Goal: Feedback & Contribution: Contribute content

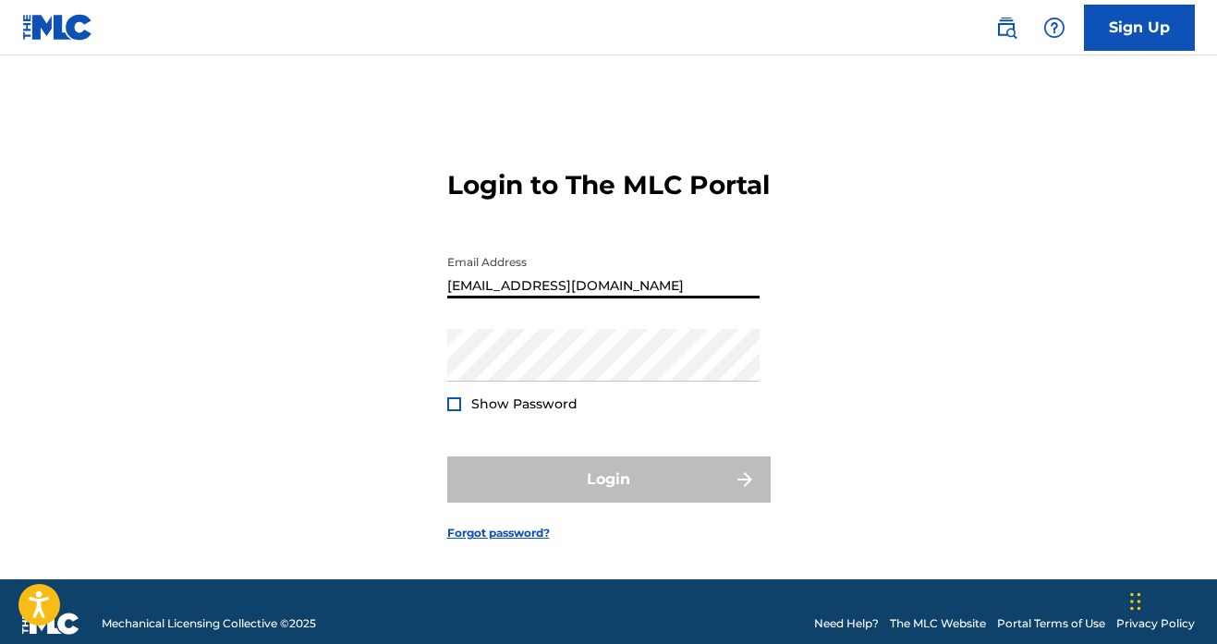
type input "[EMAIL_ADDRESS][DOMAIN_NAME]"
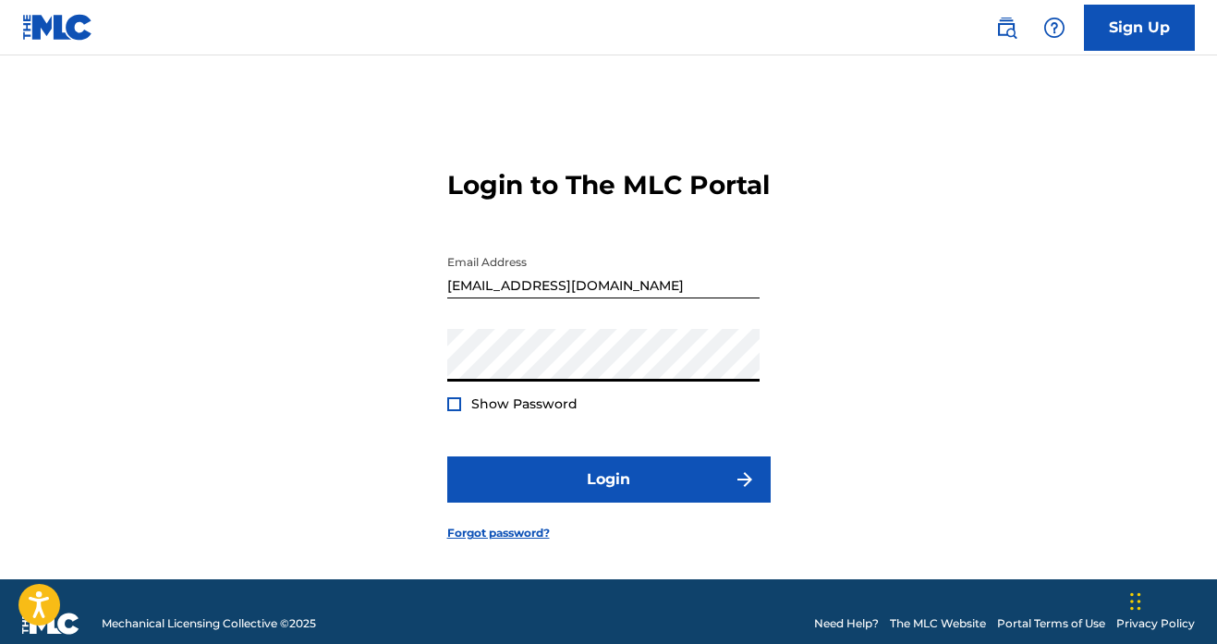
click at [608, 503] on button "Login" at bounding box center [609, 480] width 324 height 46
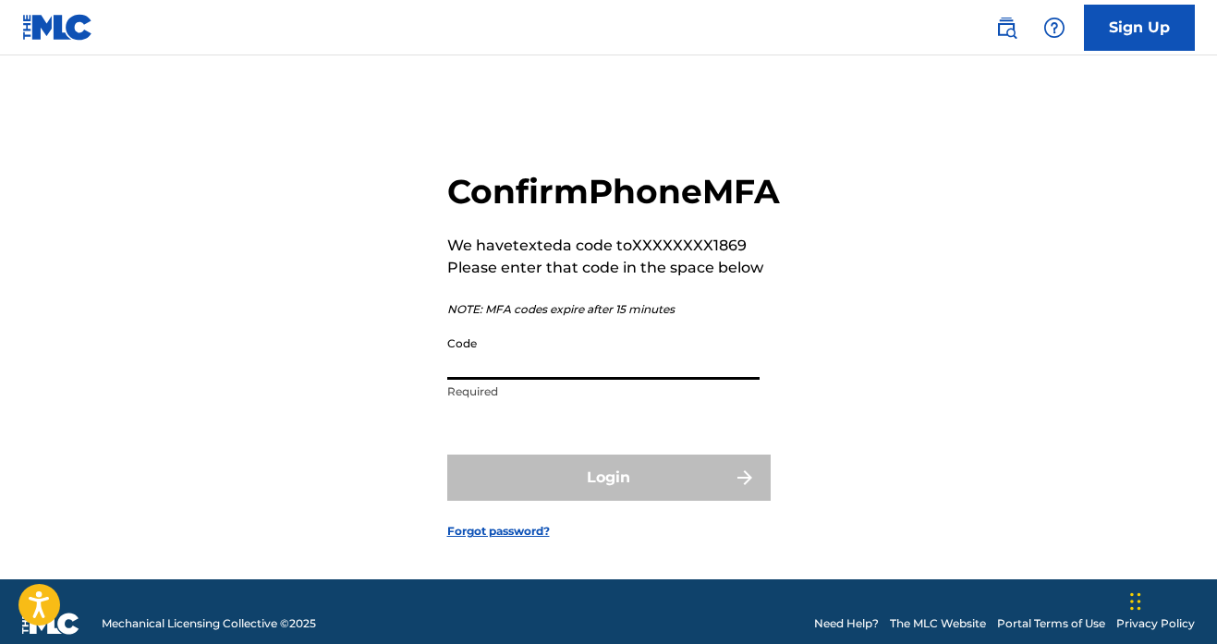
click at [536, 380] on input "Code" at bounding box center [603, 353] width 312 height 53
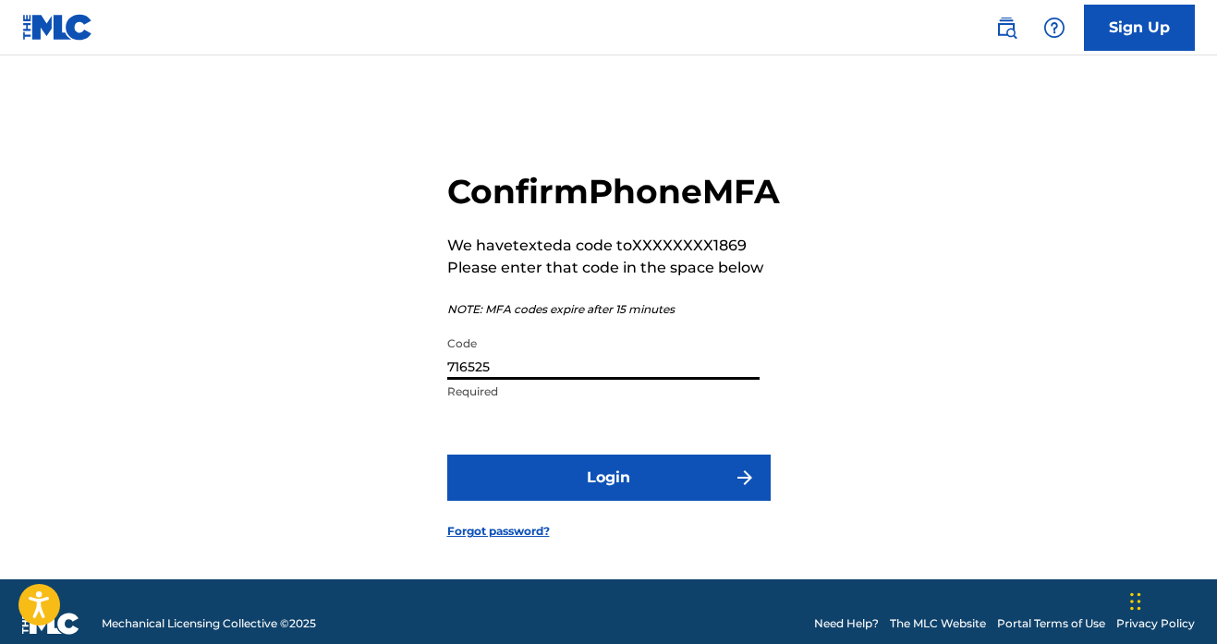
type input "716525"
click at [608, 501] on button "Login" at bounding box center [609, 478] width 324 height 46
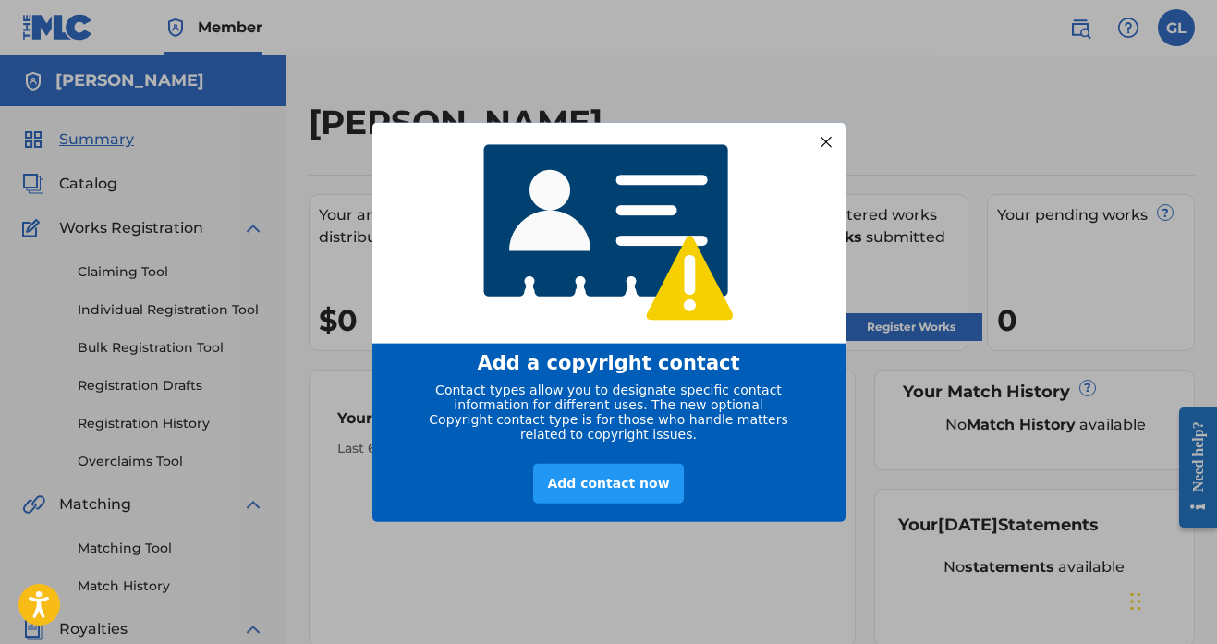
click at [831, 133] on div at bounding box center [825, 141] width 24 height 24
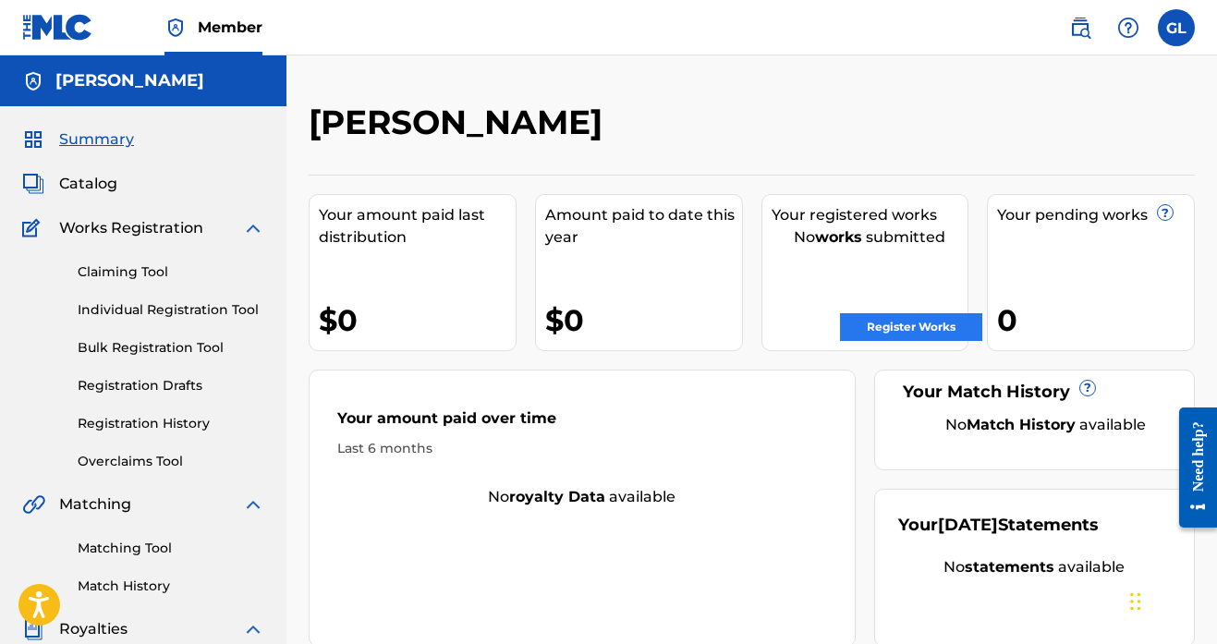
click at [942, 331] on link "Register Works" at bounding box center [911, 327] width 142 height 28
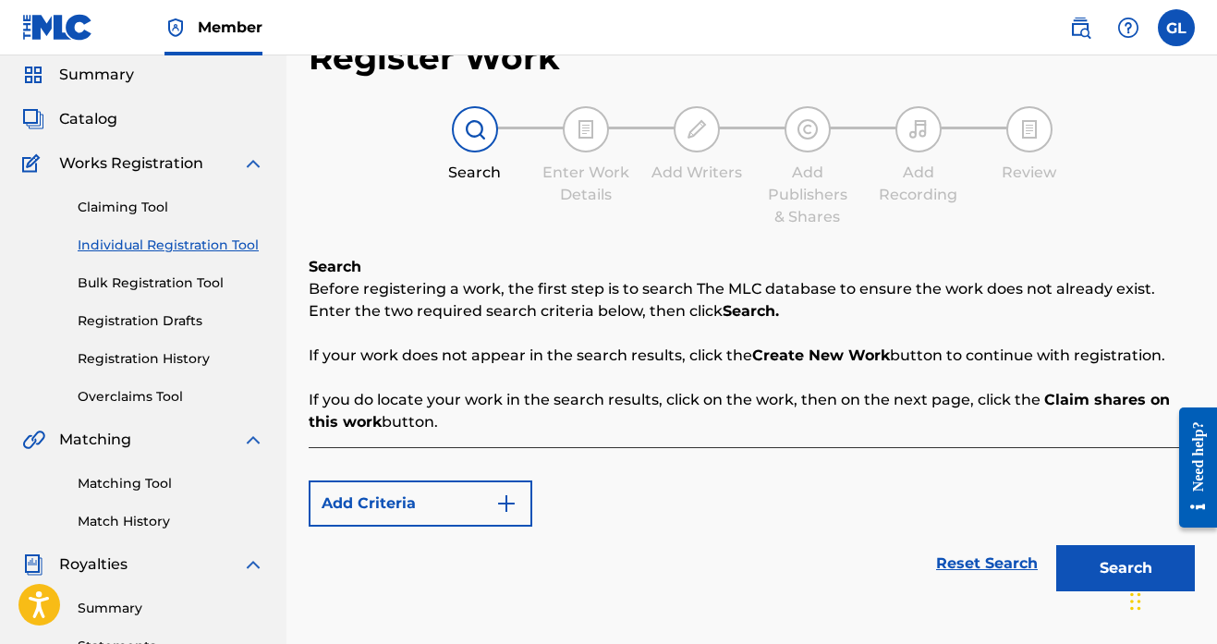
scroll to position [188, 0]
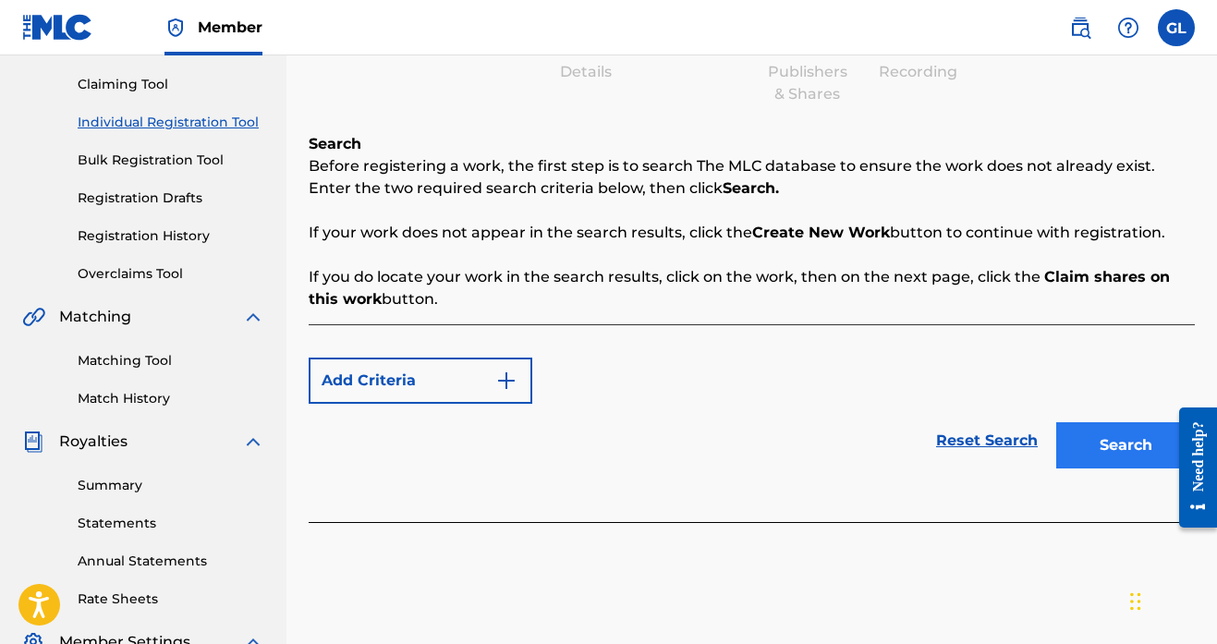
click at [1074, 454] on button "Search" at bounding box center [1125, 445] width 139 height 46
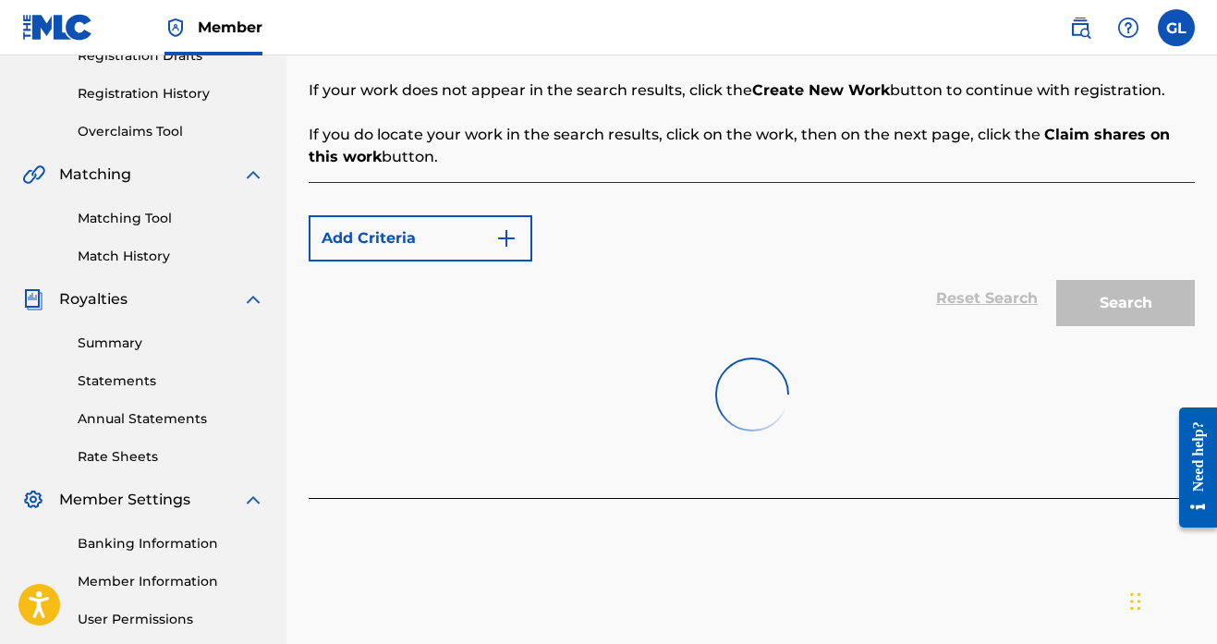
scroll to position [359, 0]
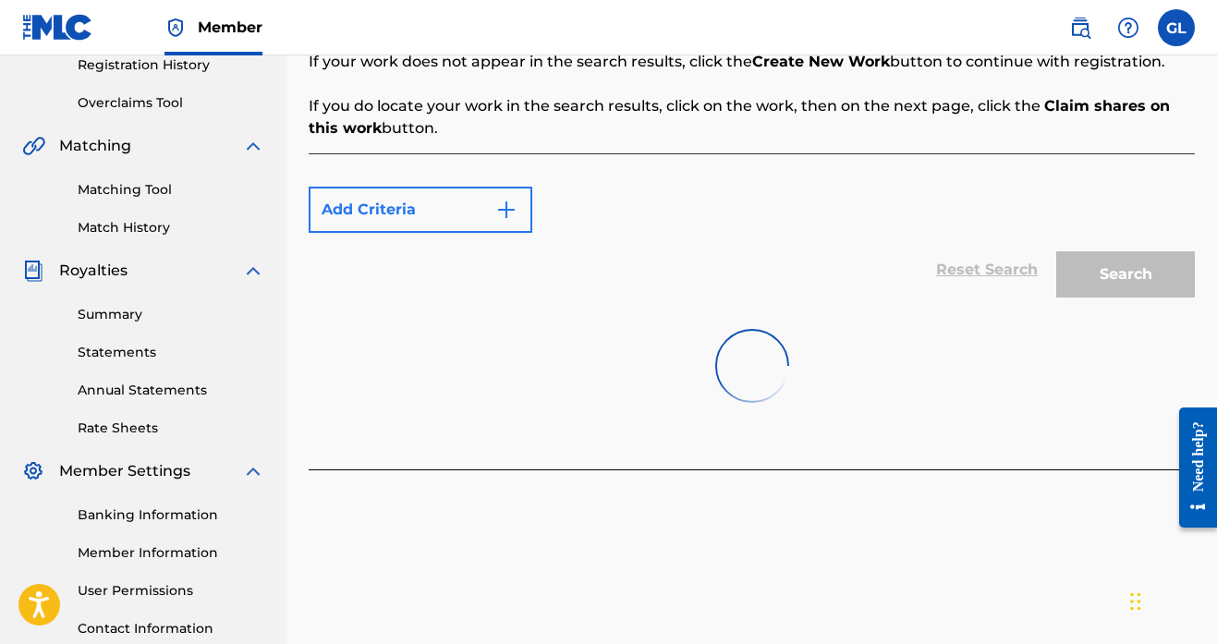
click at [483, 194] on button "Add Criteria" at bounding box center [421, 210] width 224 height 46
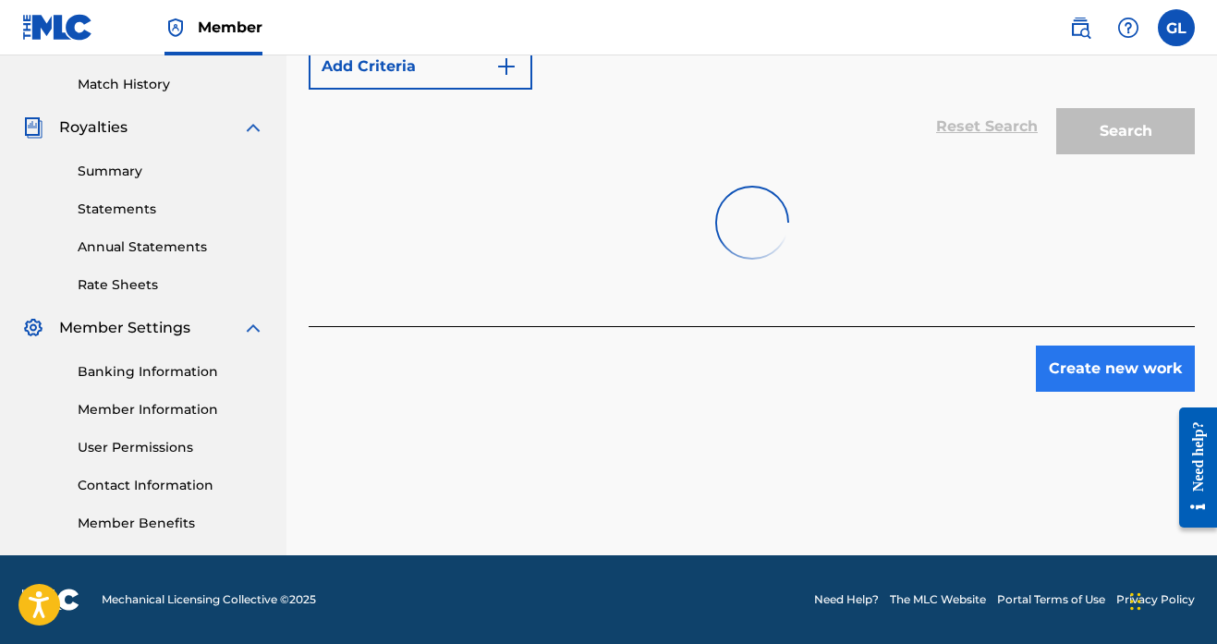
scroll to position [502, 0]
click at [1120, 366] on button "Create new work" at bounding box center [1115, 369] width 159 height 46
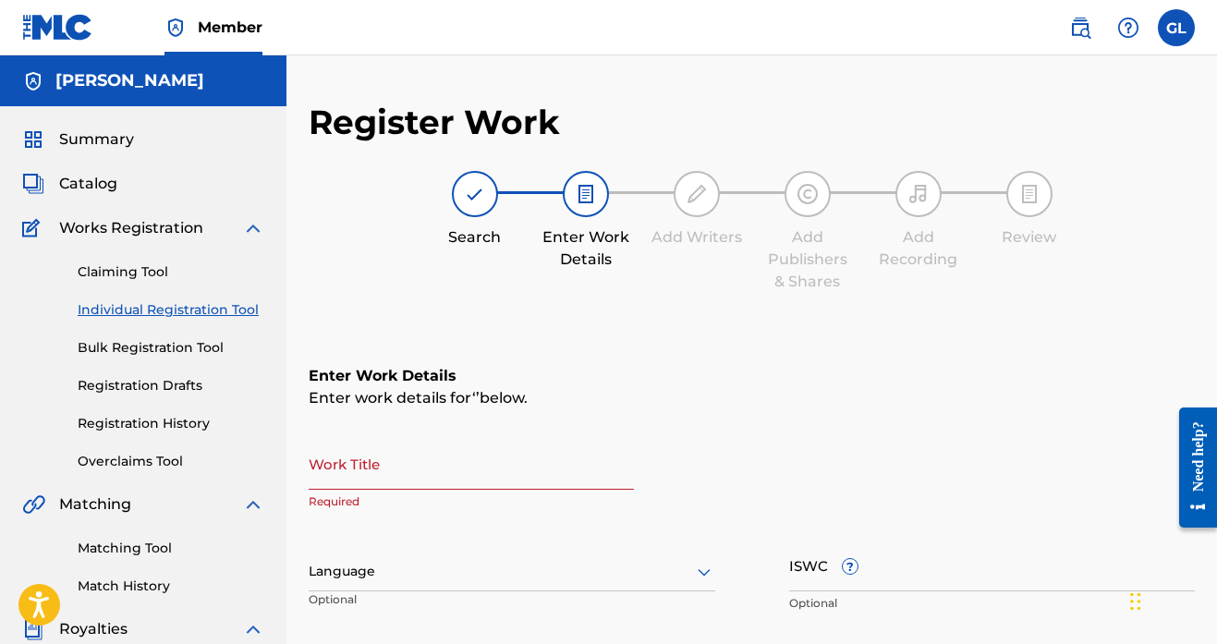
scroll to position [0, 0]
